Goal: Task Accomplishment & Management: Manage account settings

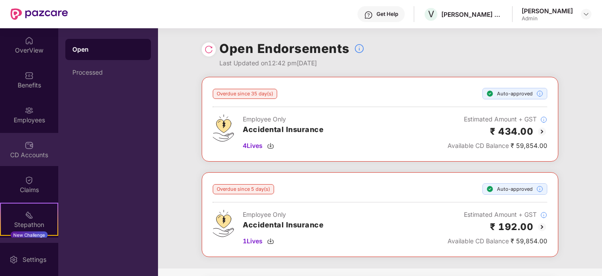
scroll to position [99, 0]
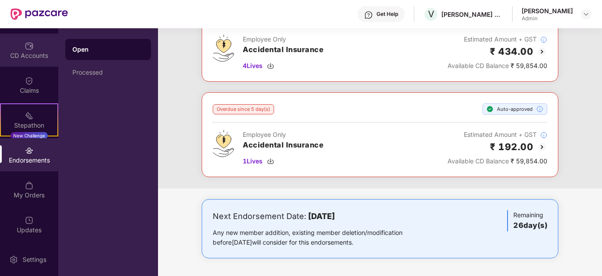
click at [35, 54] on div "CD Accounts" at bounding box center [29, 55] width 58 height 9
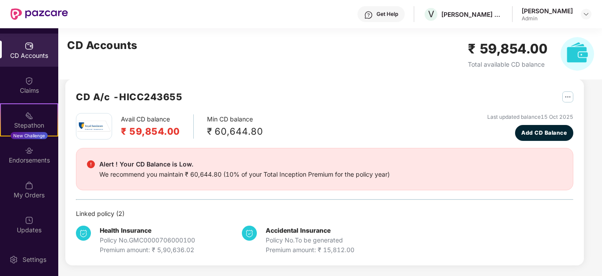
scroll to position [11, 0]
click at [569, 100] on img "button" at bounding box center [567, 96] width 11 height 11
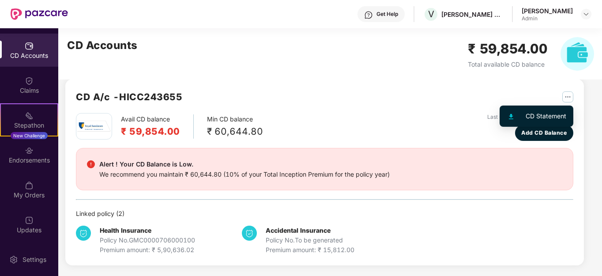
click at [538, 114] on div "CD Statement" at bounding box center [546, 116] width 41 height 10
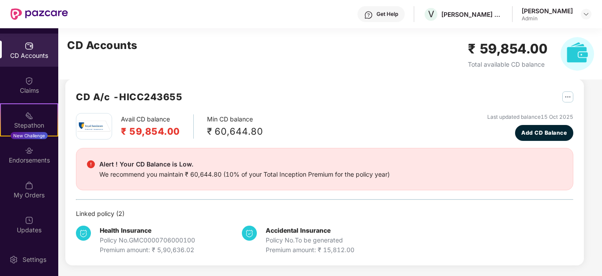
click at [225, 128] on div "₹ 60,644.80" at bounding box center [235, 131] width 56 height 15
click at [149, 124] on h2 "₹ 59,854.00" at bounding box center [150, 131] width 59 height 15
click at [581, 53] on img at bounding box center [577, 54] width 34 height 34
click at [22, 56] on div "CD Accounts" at bounding box center [29, 55] width 58 height 9
click at [25, 80] on img at bounding box center [29, 80] width 9 height 9
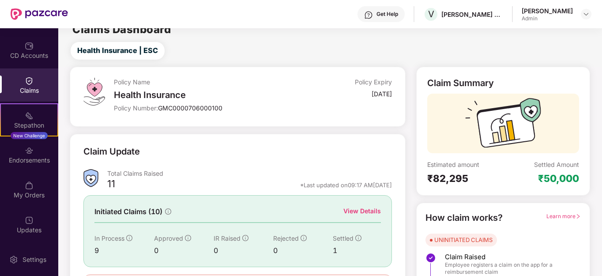
scroll to position [70, 0]
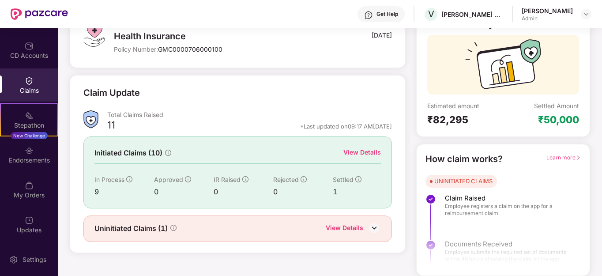
click at [348, 231] on div "View Details" at bounding box center [345, 228] width 38 height 11
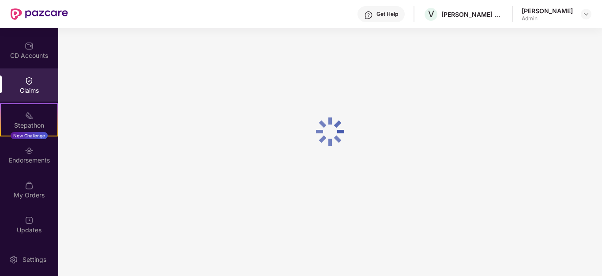
scroll to position [28, 0]
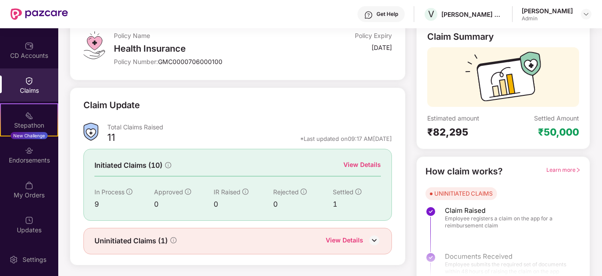
scroll to position [70, 0]
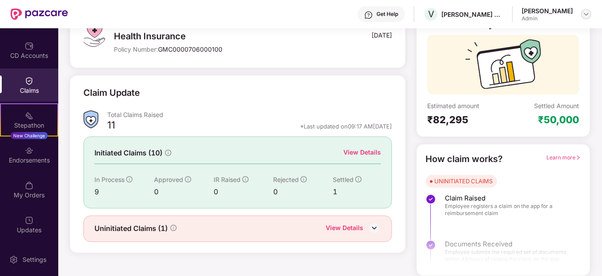
click at [583, 15] on img at bounding box center [586, 14] width 7 height 7
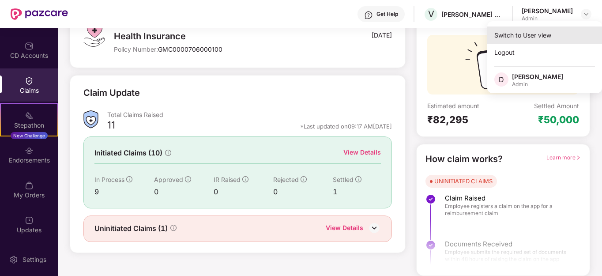
click at [514, 36] on div "Switch to User view" at bounding box center [544, 34] width 115 height 17
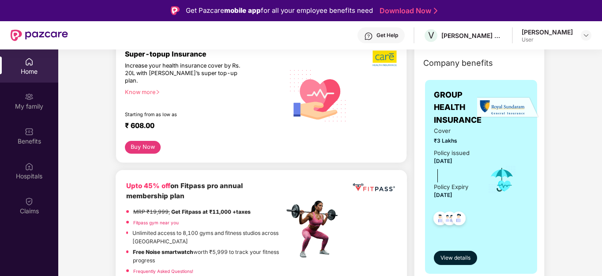
scroll to position [44, 0]
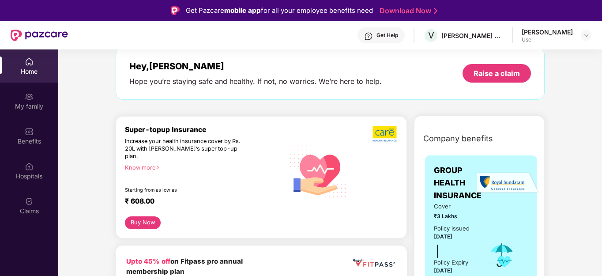
click at [134, 217] on button "Buy Now" at bounding box center [143, 222] width 36 height 13
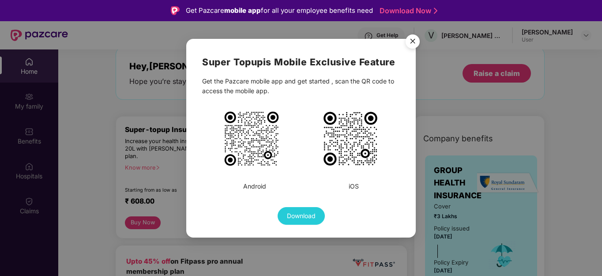
click at [413, 41] on img "Close" at bounding box center [412, 42] width 25 height 25
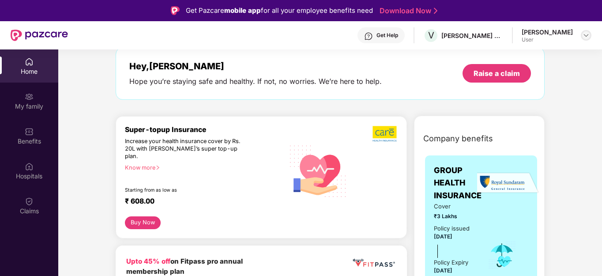
click at [584, 35] on img at bounding box center [586, 35] width 7 height 7
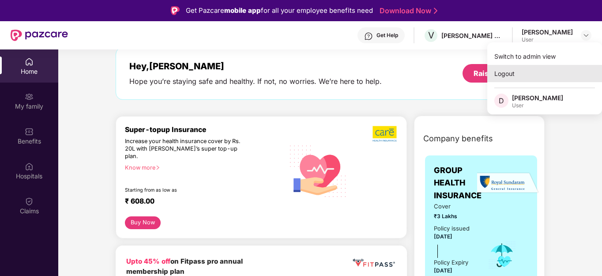
click at [505, 71] on div "Logout" at bounding box center [544, 73] width 115 height 17
